Goal: Find specific page/section: Find specific page/section

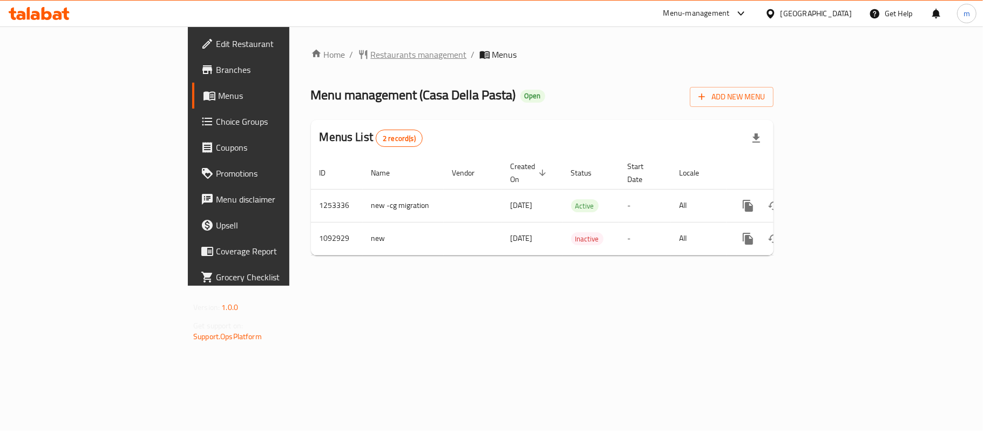
click at [371, 54] on span "Restaurants management" at bounding box center [419, 54] width 96 height 13
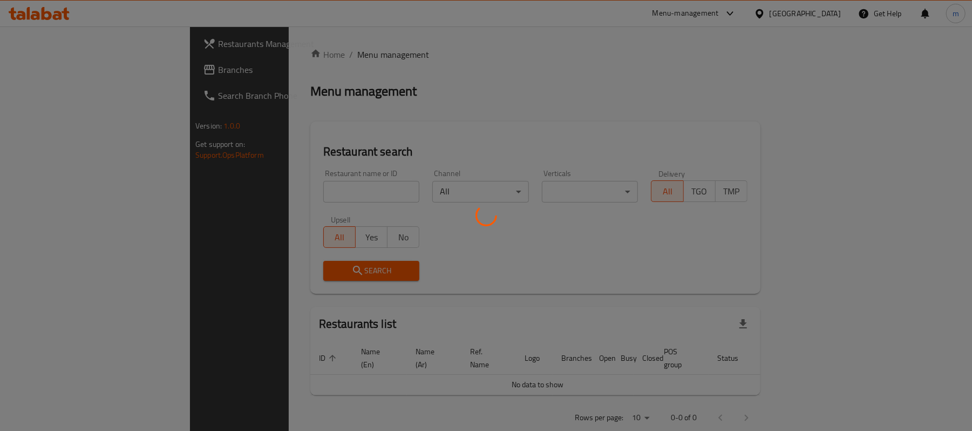
click at [283, 193] on div at bounding box center [486, 215] width 972 height 431
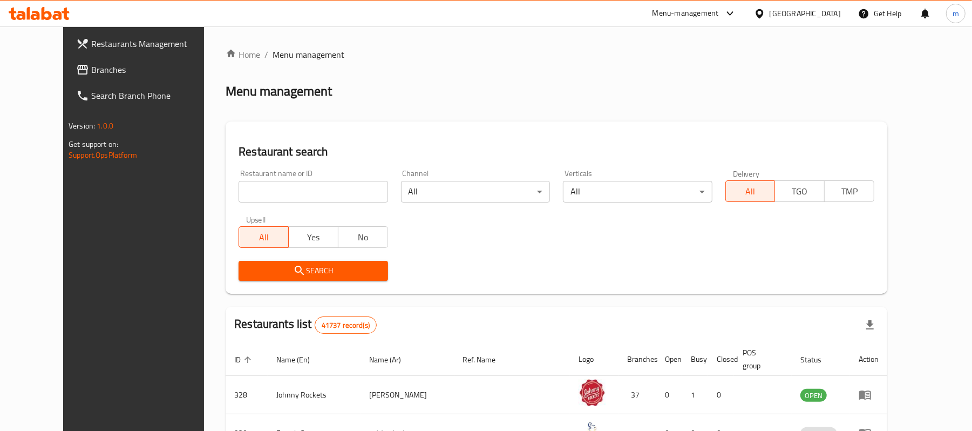
click at [285, 190] on input "search" at bounding box center [312, 192] width 149 height 22
paste input "664851"
click at [324, 271] on span "Search" at bounding box center [313, 270] width 132 height 13
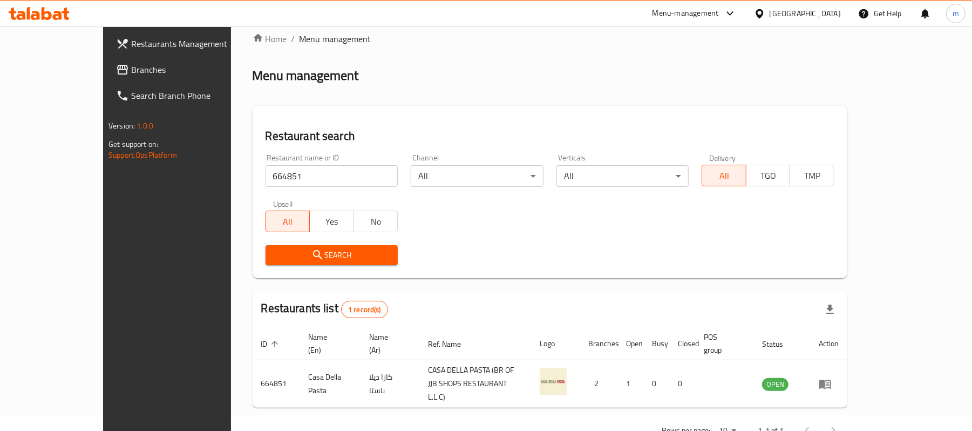
scroll to position [30, 0]
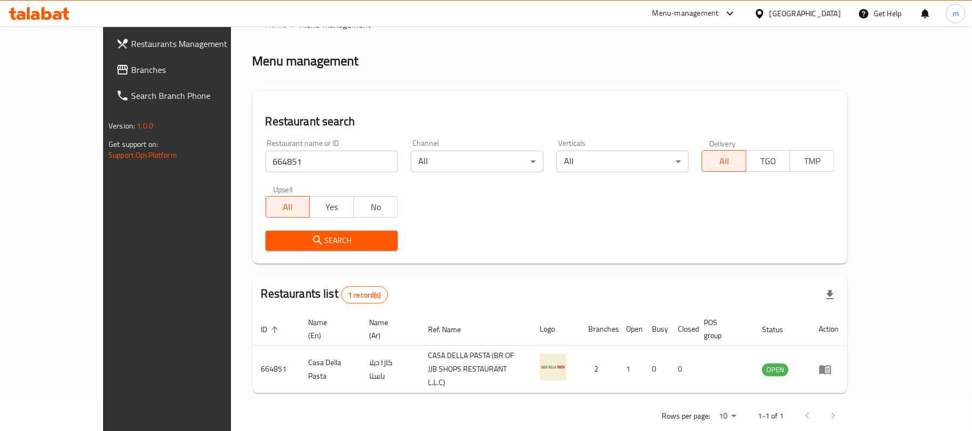
click at [265, 161] on input "664851" at bounding box center [331, 162] width 133 height 22
paste input "84723"
type input "684723"
click at [274, 234] on span "Search" at bounding box center [331, 240] width 115 height 13
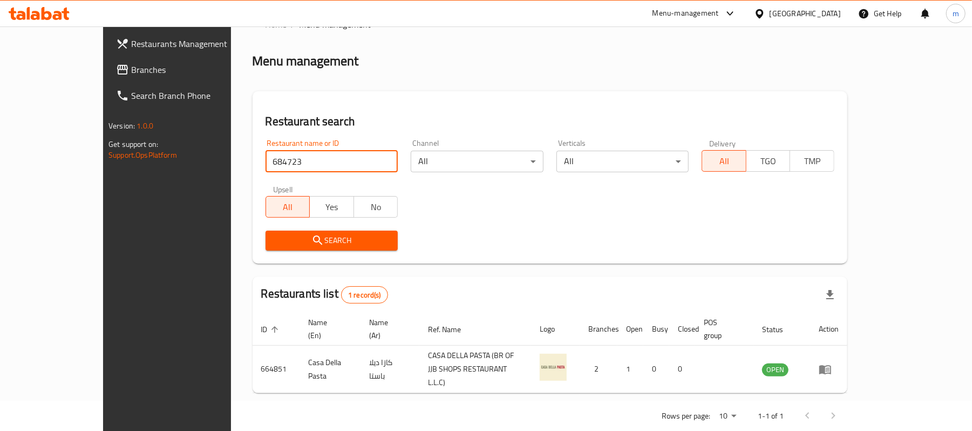
click at [255, 238] on div at bounding box center [486, 215] width 972 height 431
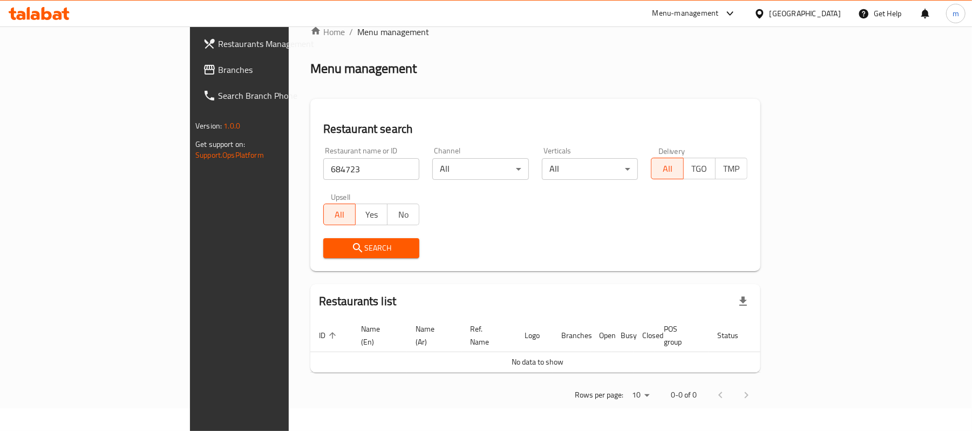
scroll to position [11, 0]
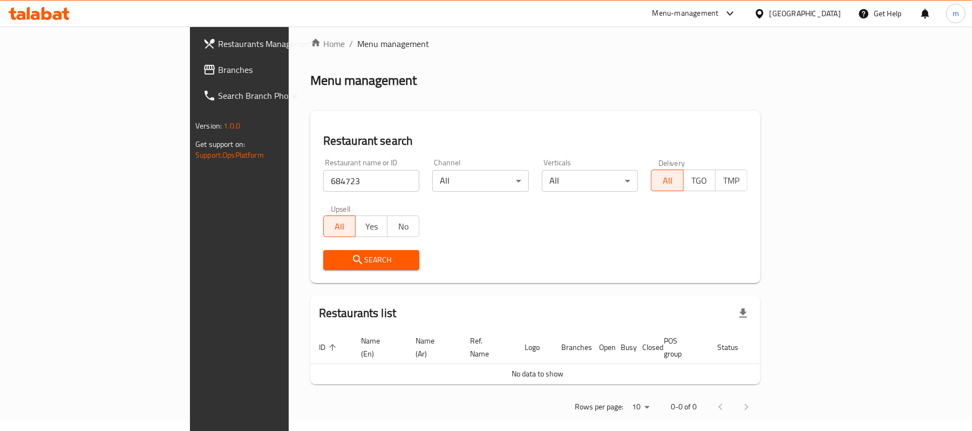
click at [218, 49] on span "Restaurants Management" at bounding box center [281, 43] width 126 height 13
